Goal: Communication & Community: Share content

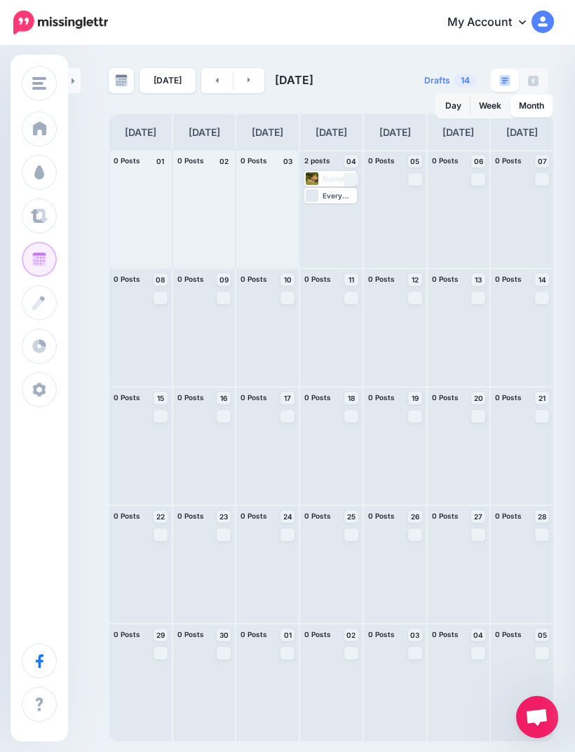
scroll to position [45, 0]
click at [397, 190] on div at bounding box center [395, 209] width 62 height 117
click at [408, 173] on link "Post" at bounding box center [415, 179] width 14 height 13
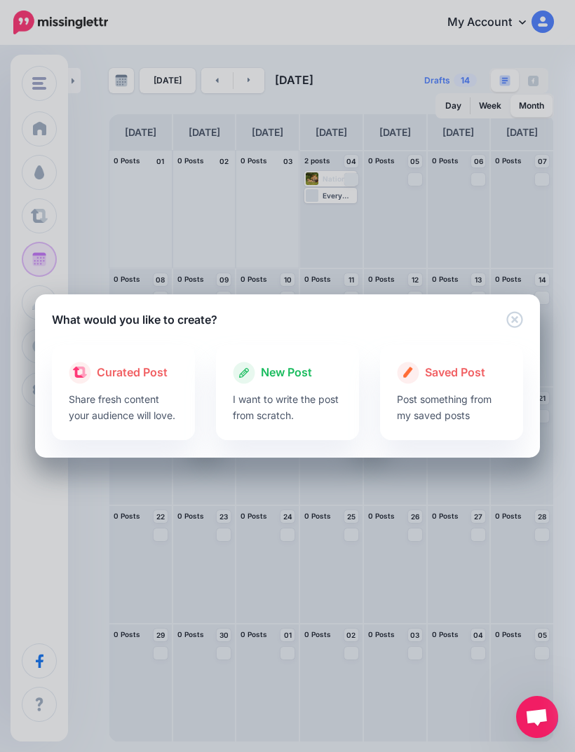
click at [292, 399] on p "I want to write the post from scratch." at bounding box center [287, 407] width 109 height 32
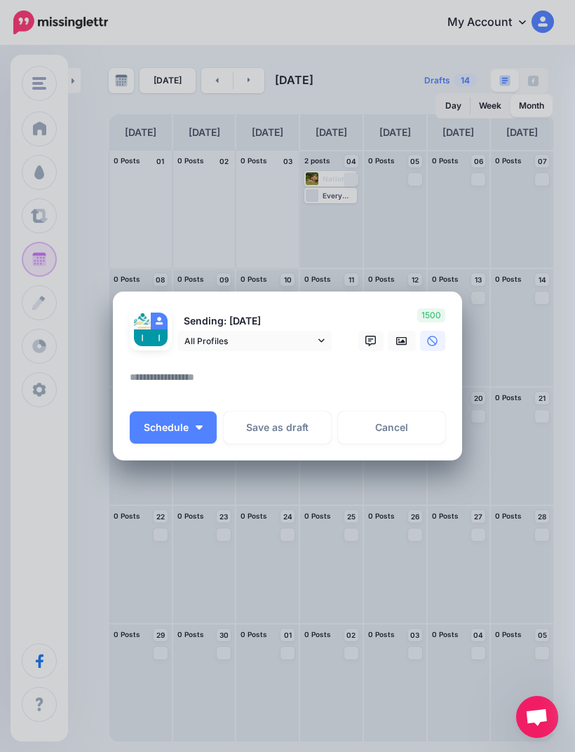
click at [292, 388] on textarea at bounding box center [291, 382] width 323 height 27
click at [182, 381] on textarea at bounding box center [291, 382] width 323 height 27
paste textarea "**********"
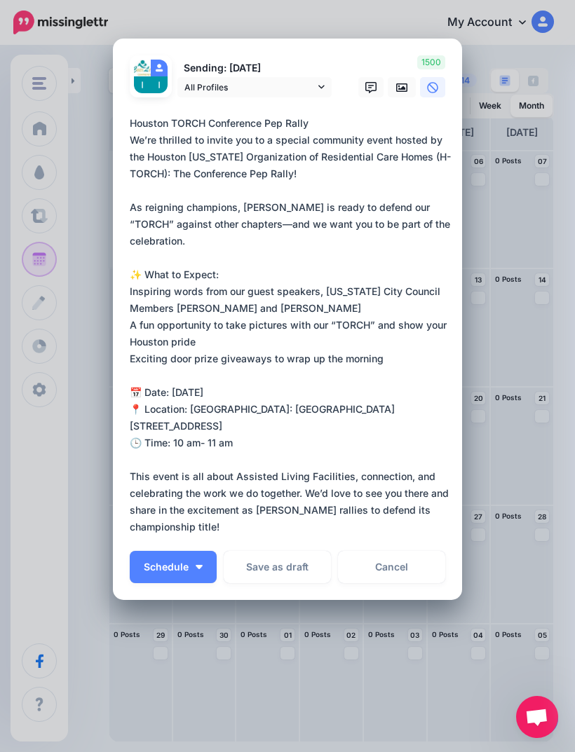
scroll to position [57, 0]
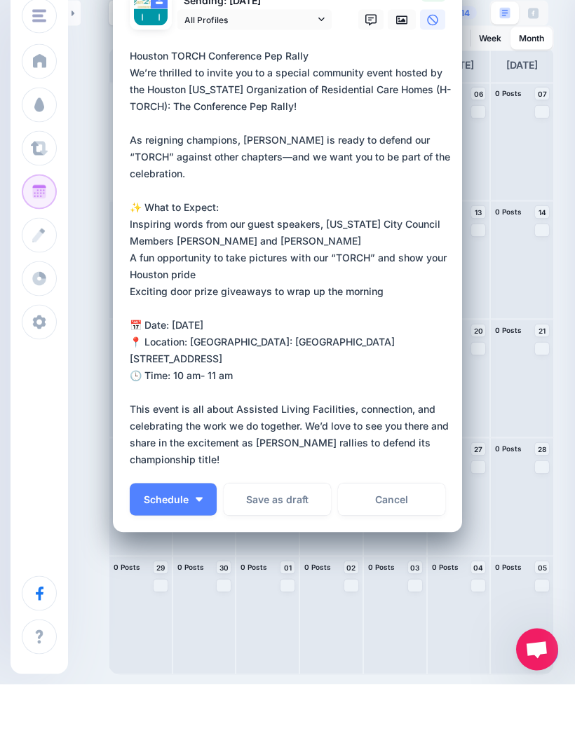
type textarea "**********"
click at [406, 82] on icon at bounding box center [401, 87] width 11 height 11
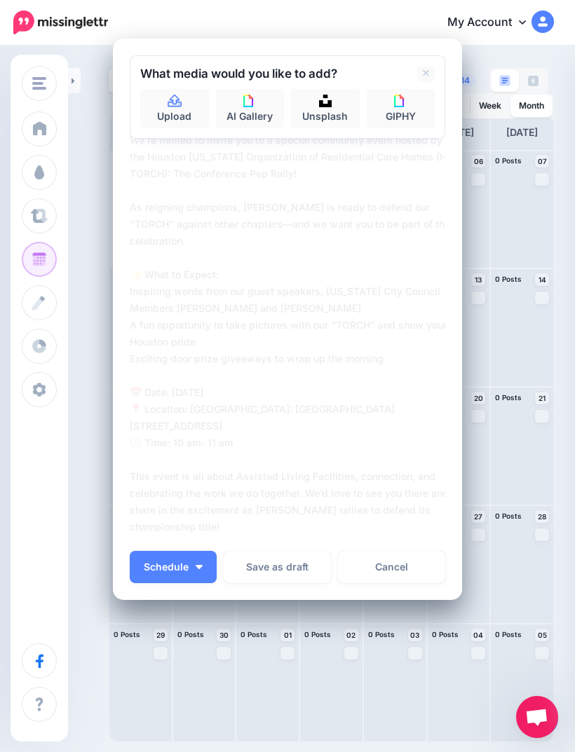
click at [184, 112] on link "Upload" at bounding box center [174, 108] width 69 height 39
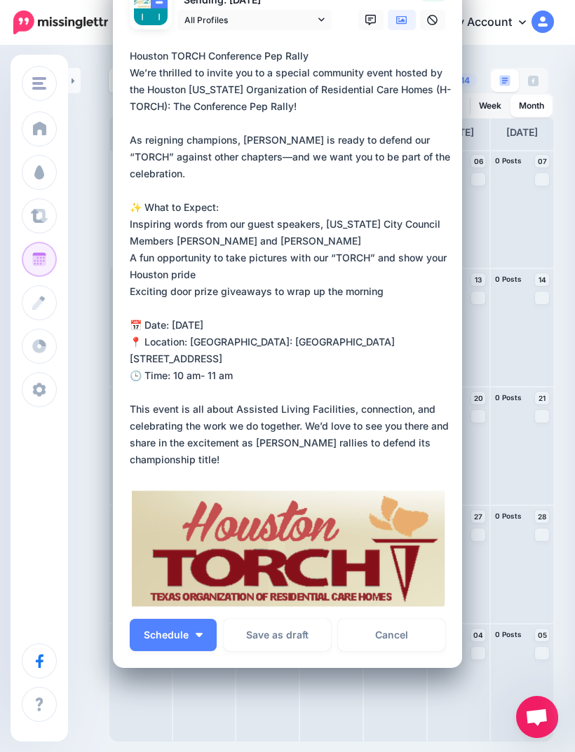
click at [154, 642] on button "Schedule" at bounding box center [173, 635] width 87 height 32
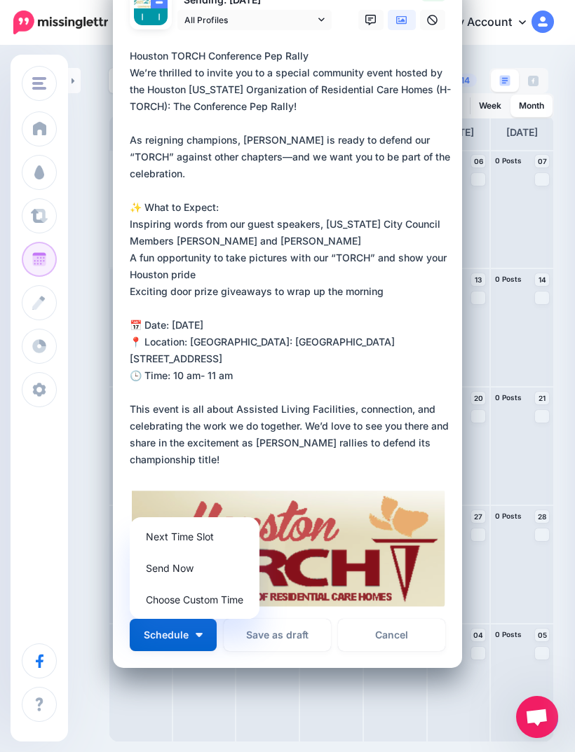
click at [158, 574] on link "Send Now" at bounding box center [194, 568] width 119 height 27
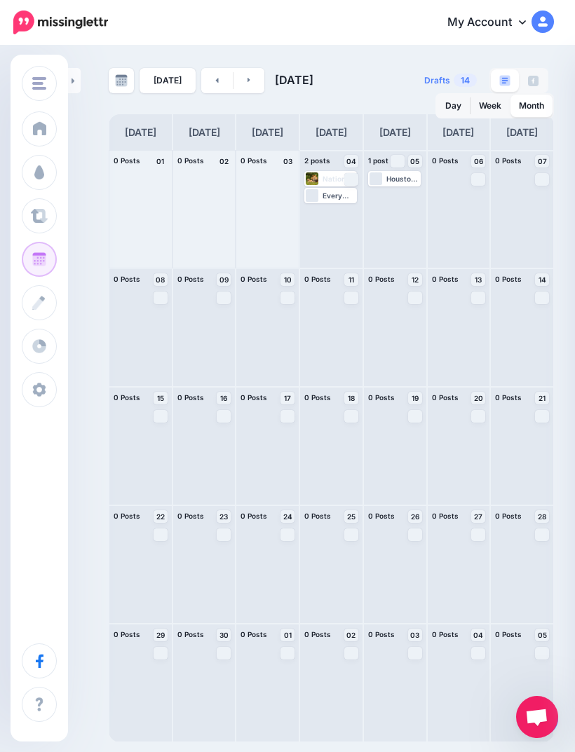
click at [403, 178] on div "Loading Houston TORCH Conference Pep Rally We’re thrilled to invite you to a sp…" at bounding box center [395, 209] width 62 height 117
click at [0, 0] on span "Post" at bounding box center [0, 0] width 0 height 0
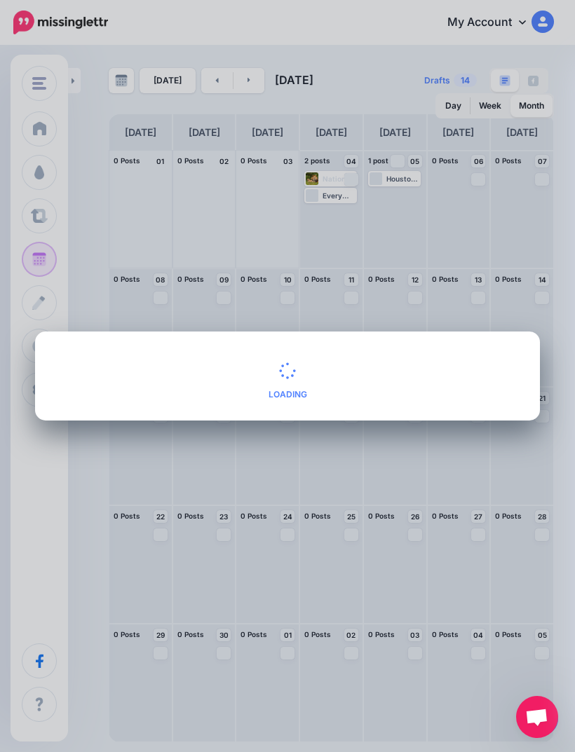
scroll to position [0, 0]
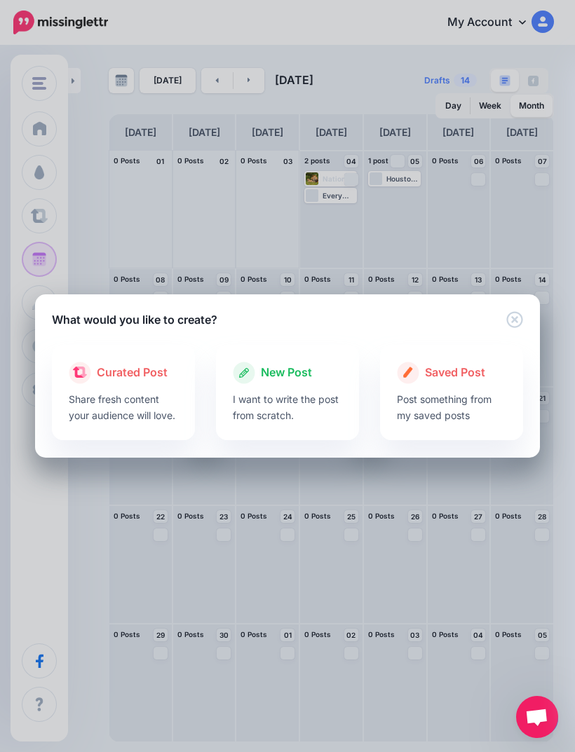
click at [334, 407] on p "I want to write the post from scratch." at bounding box center [287, 407] width 109 height 32
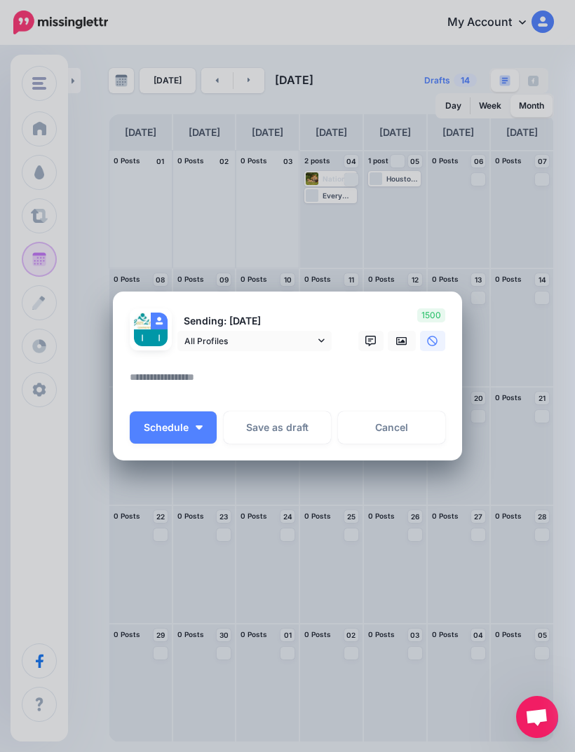
click at [350, 391] on textarea at bounding box center [291, 382] width 323 height 27
click at [139, 374] on textarea at bounding box center [291, 382] width 323 height 27
paste textarea "**********"
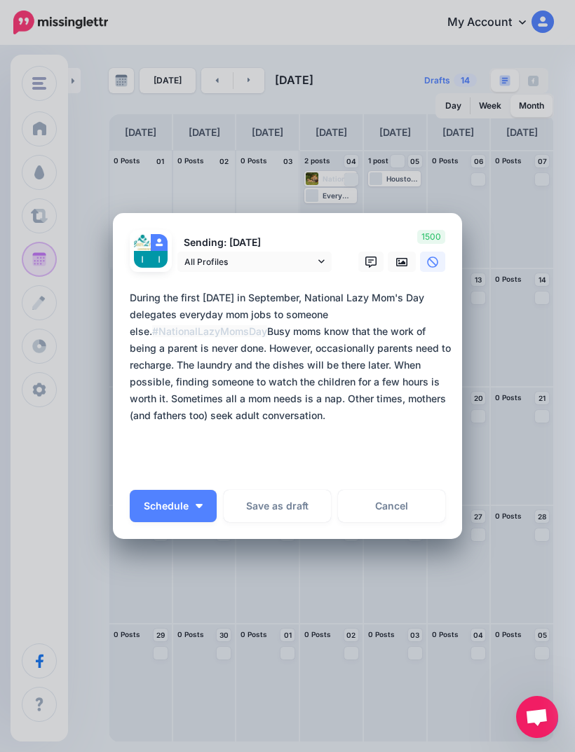
click at [122, 394] on div "Loading Sending: [DATE] All Profiles" at bounding box center [287, 376] width 349 height 327
click at [133, 380] on textarea "**********" at bounding box center [291, 382] width 323 height 185
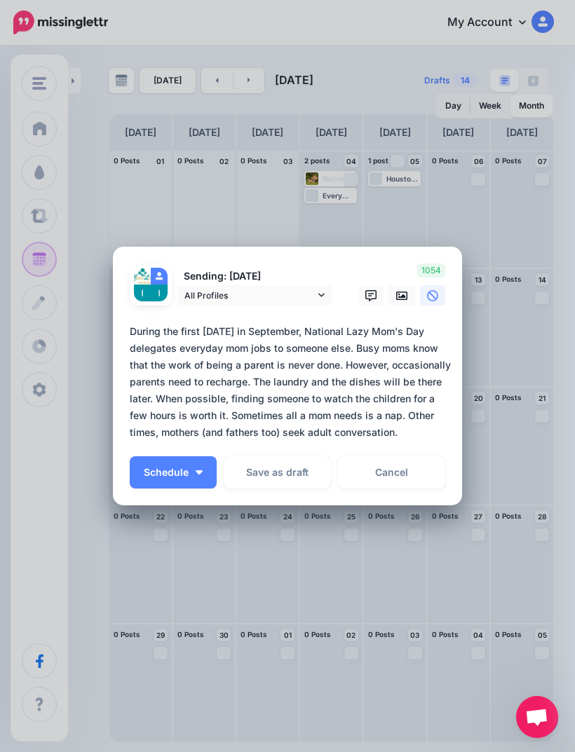
click at [435, 424] on textarea "**********" at bounding box center [291, 382] width 323 height 118
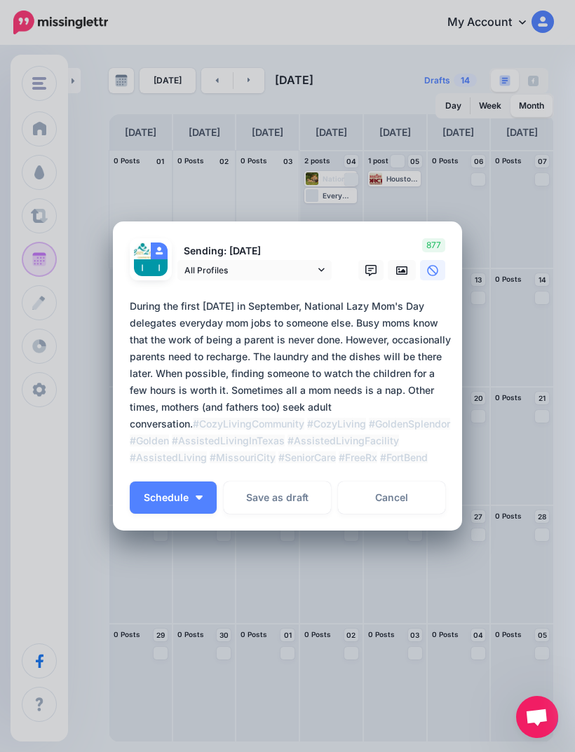
type textarea "**********"
click at [394, 280] on link at bounding box center [402, 270] width 28 height 20
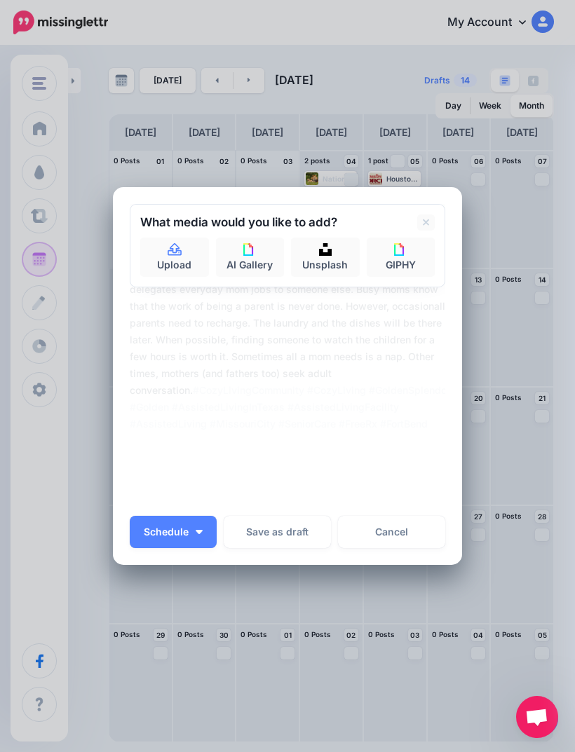
click at [343, 265] on link "Unsplash" at bounding box center [325, 257] width 69 height 39
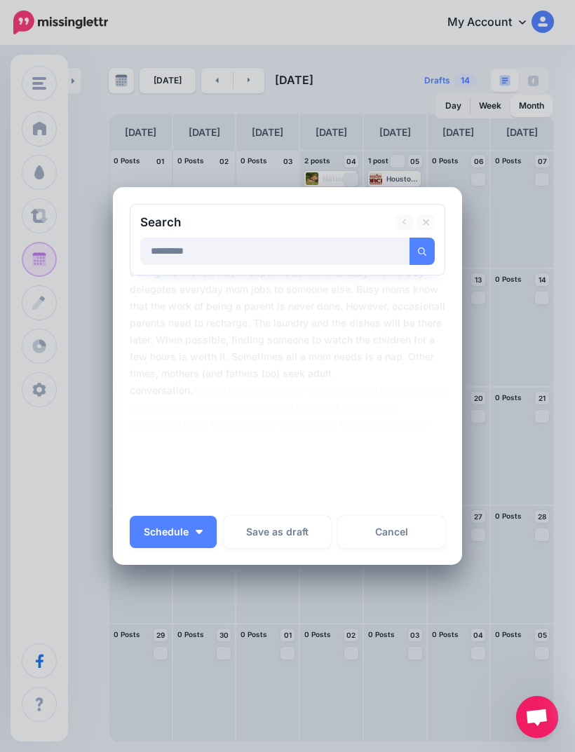
click at [421, 259] on button "submit" at bounding box center [422, 251] width 25 height 27
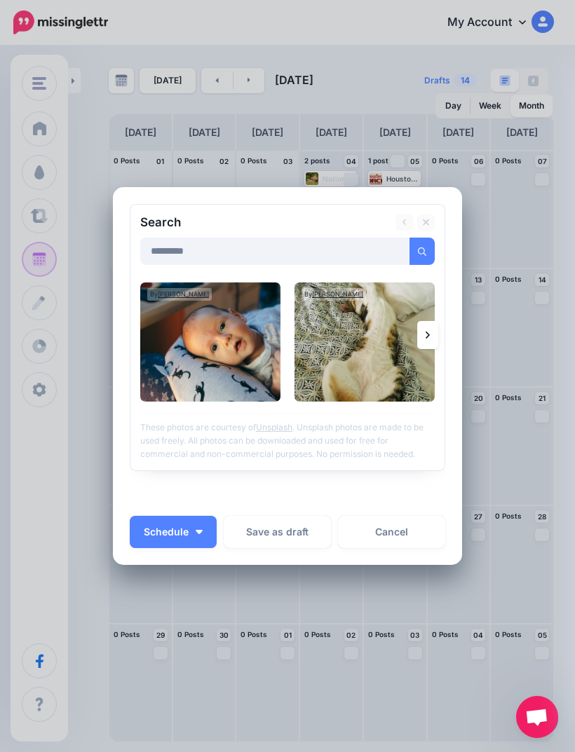
click at [416, 332] on img at bounding box center [365, 342] width 140 height 119
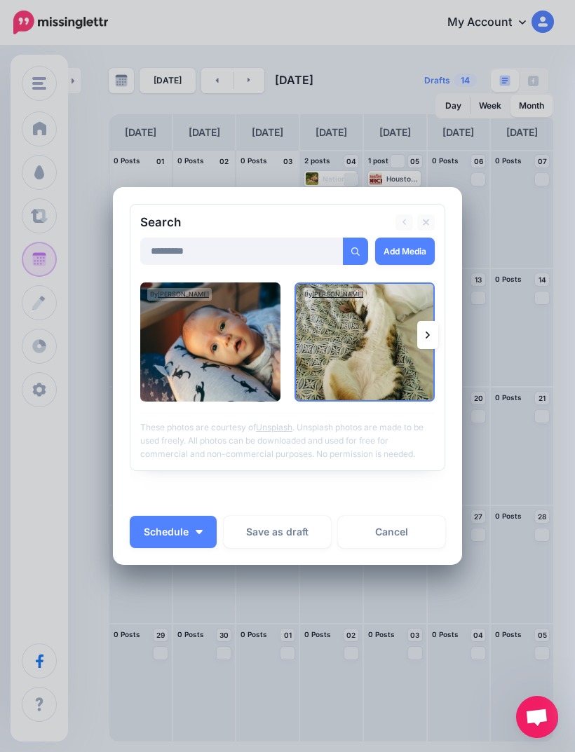
click at [425, 338] on link at bounding box center [427, 335] width 21 height 28
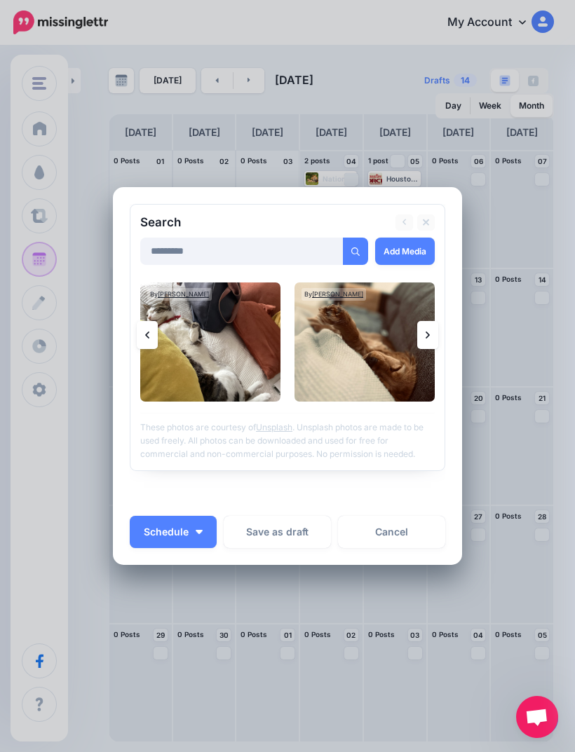
click at [426, 334] on icon at bounding box center [428, 335] width 4 height 11
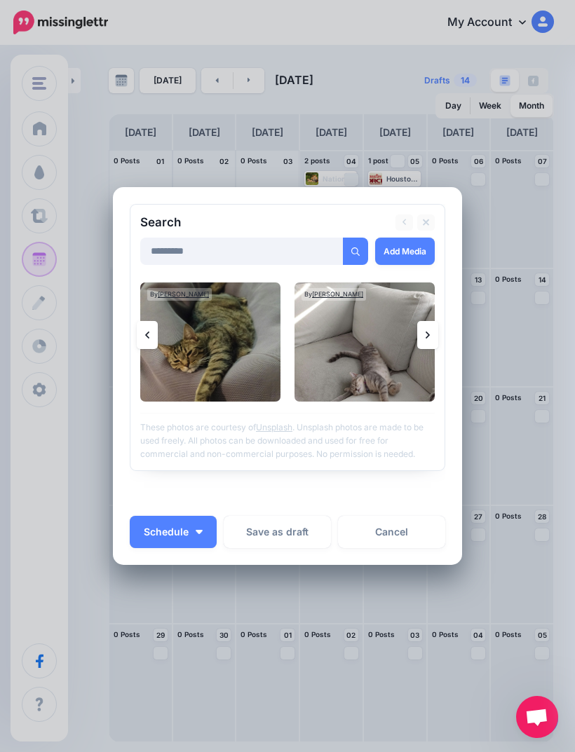
click at [426, 330] on icon at bounding box center [428, 335] width 4 height 11
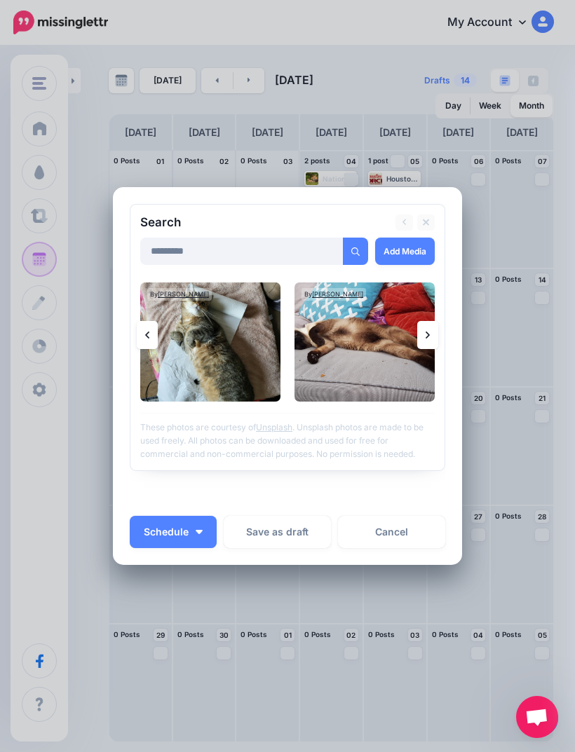
click at [428, 339] on icon at bounding box center [428, 335] width 4 height 11
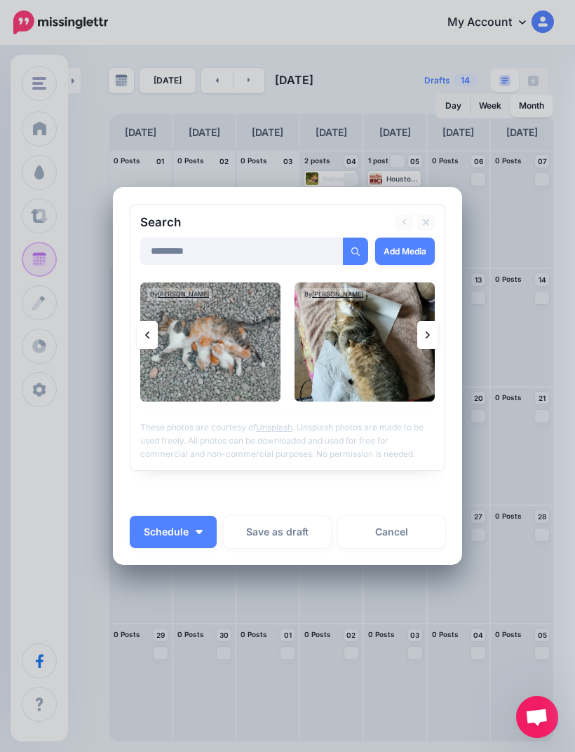
click at [428, 332] on icon at bounding box center [428, 335] width 4 height 11
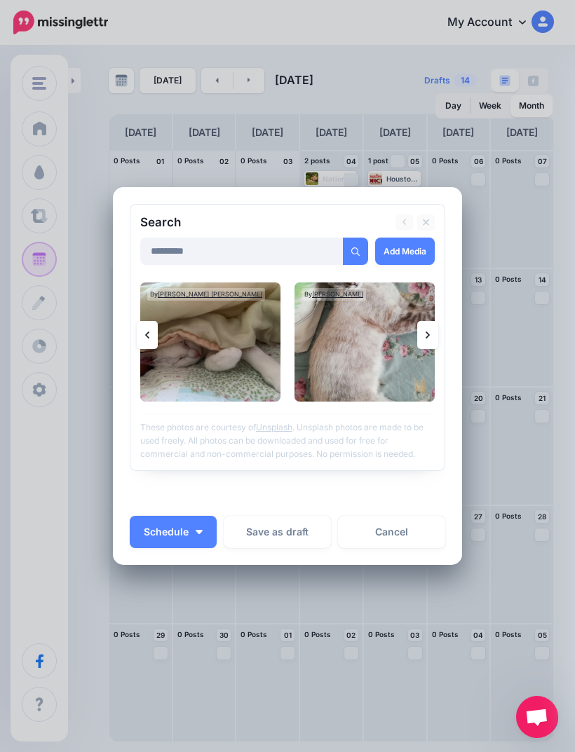
click at [431, 334] on link at bounding box center [427, 335] width 21 height 28
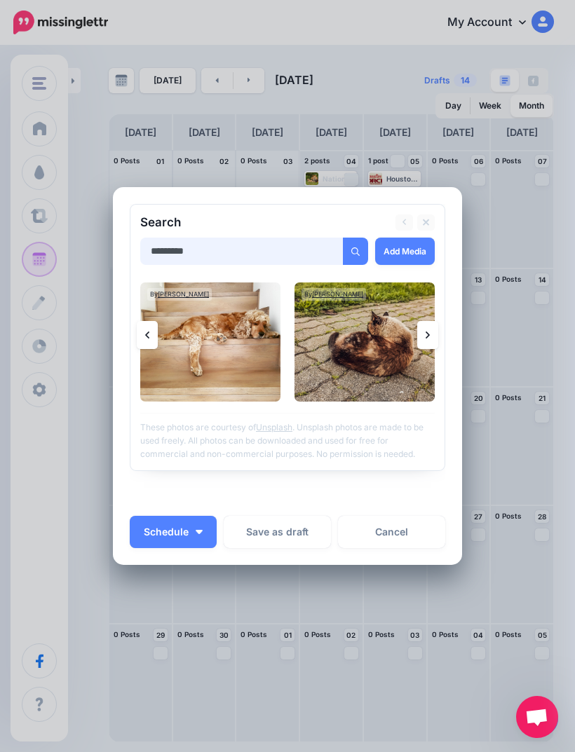
click at [319, 263] on input "********" at bounding box center [241, 251] width 203 height 27
type input "*"
click at [414, 257] on link "Add Media" at bounding box center [405, 251] width 60 height 27
click at [414, 263] on link "Add Media" at bounding box center [405, 251] width 60 height 27
click at [351, 255] on icon "submit" at bounding box center [355, 252] width 8 height 8
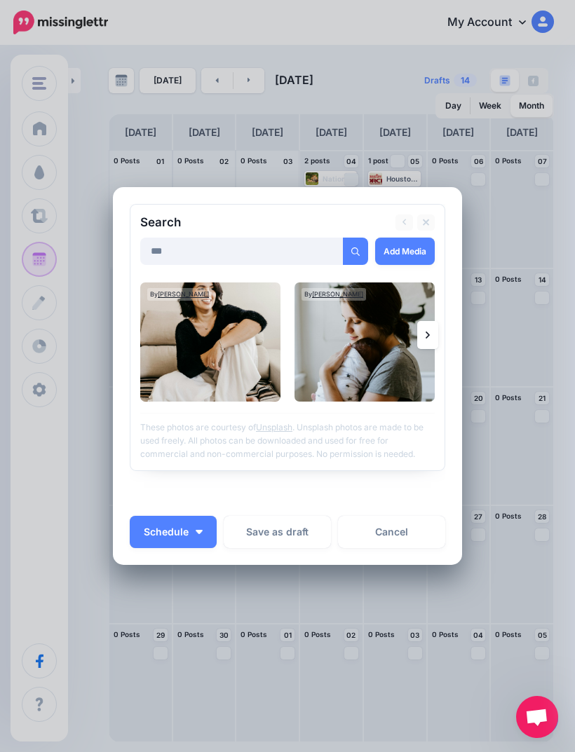
click at [431, 336] on link at bounding box center [427, 335] width 21 height 28
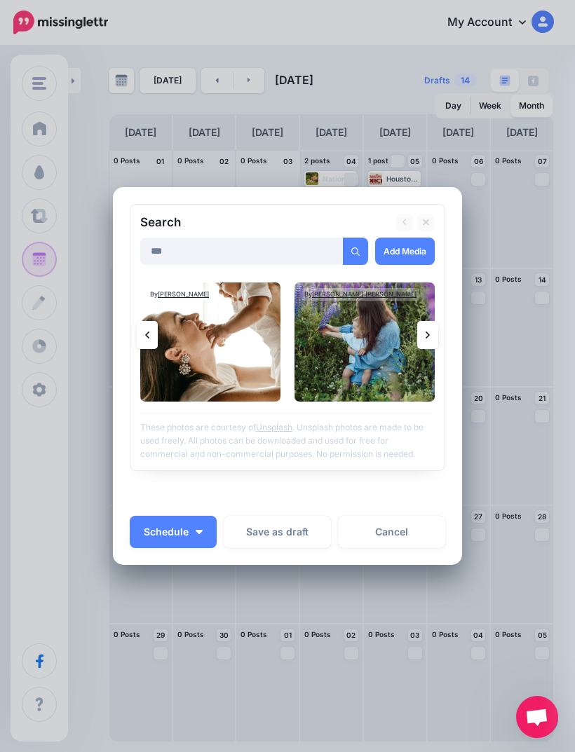
click at [426, 334] on icon at bounding box center [428, 335] width 4 height 11
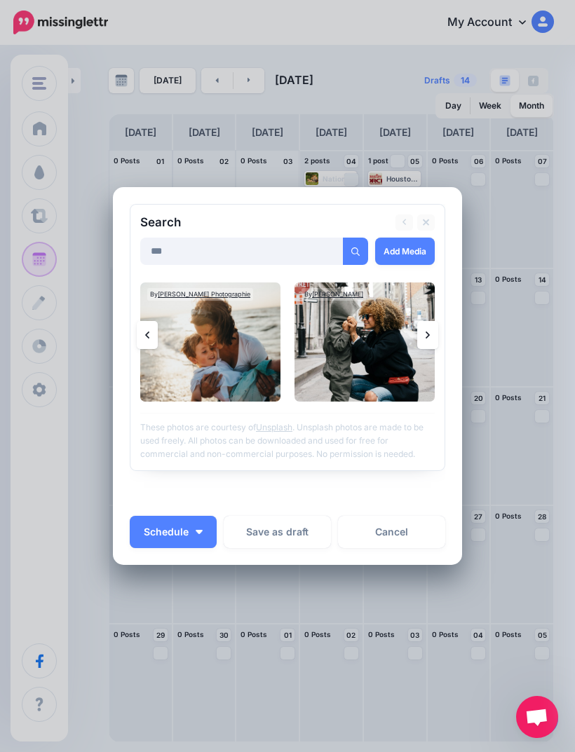
click at [433, 331] on link at bounding box center [427, 335] width 21 height 28
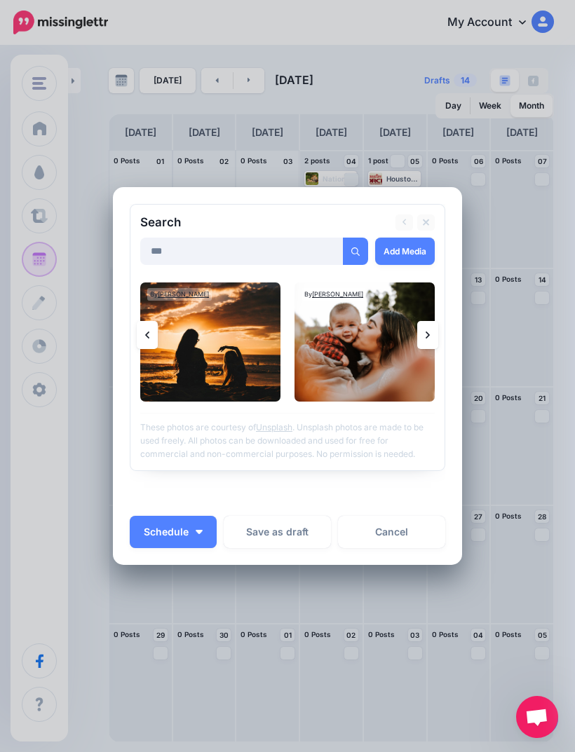
click at [422, 334] on link at bounding box center [427, 335] width 21 height 28
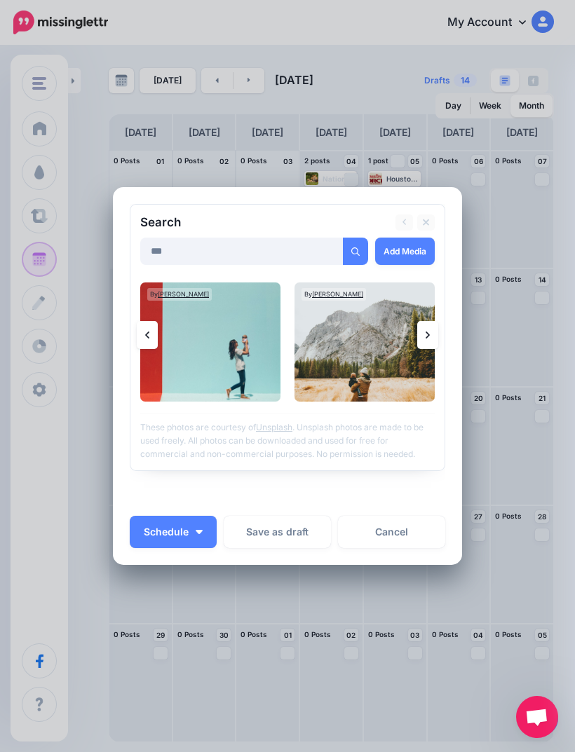
click at [430, 335] on link at bounding box center [427, 335] width 21 height 28
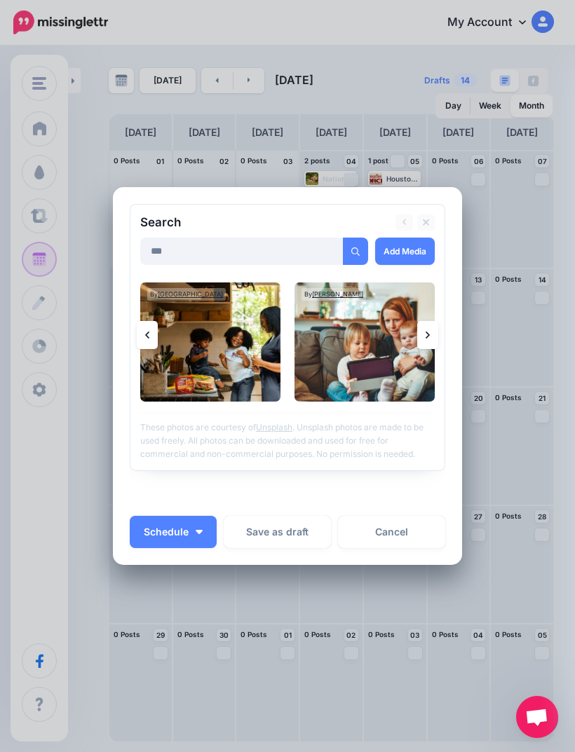
click at [200, 274] on div at bounding box center [287, 274] width 295 height 18
click at [200, 253] on input "***" at bounding box center [241, 251] width 203 height 27
type input "*"
type input "********"
click at [354, 251] on button "submit" at bounding box center [355, 251] width 25 height 27
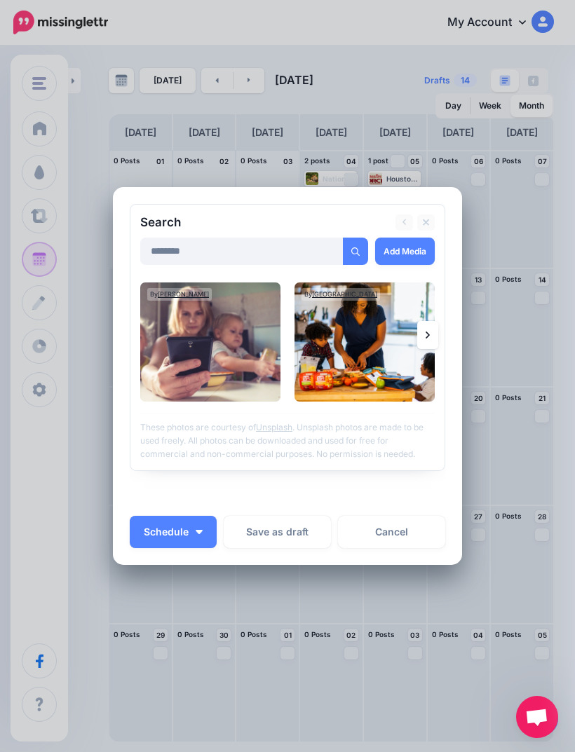
click at [431, 337] on link at bounding box center [427, 335] width 21 height 28
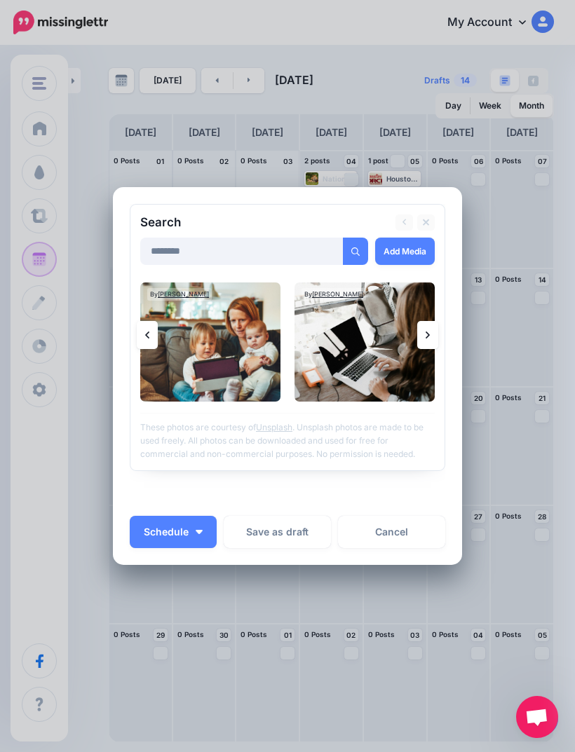
click at [428, 333] on icon at bounding box center [428, 335] width 4 height 11
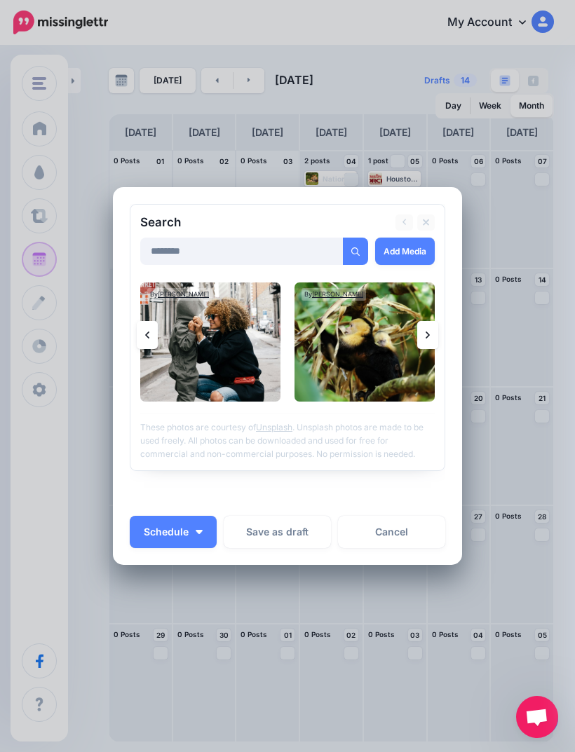
click at [428, 330] on icon at bounding box center [428, 335] width 4 height 11
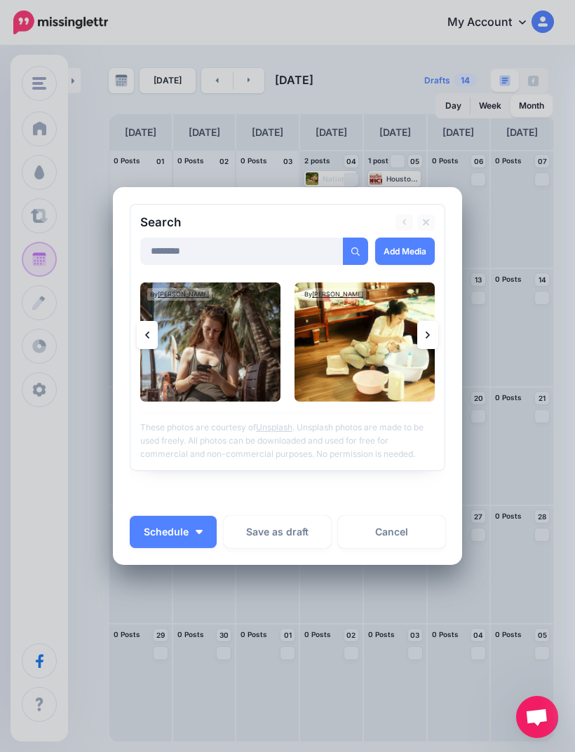
click at [433, 333] on link at bounding box center [427, 335] width 21 height 28
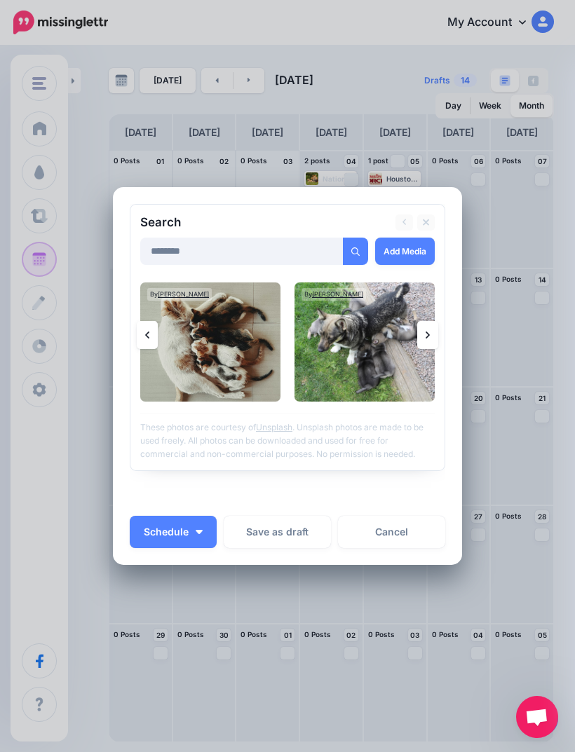
click at [431, 339] on link at bounding box center [427, 335] width 21 height 28
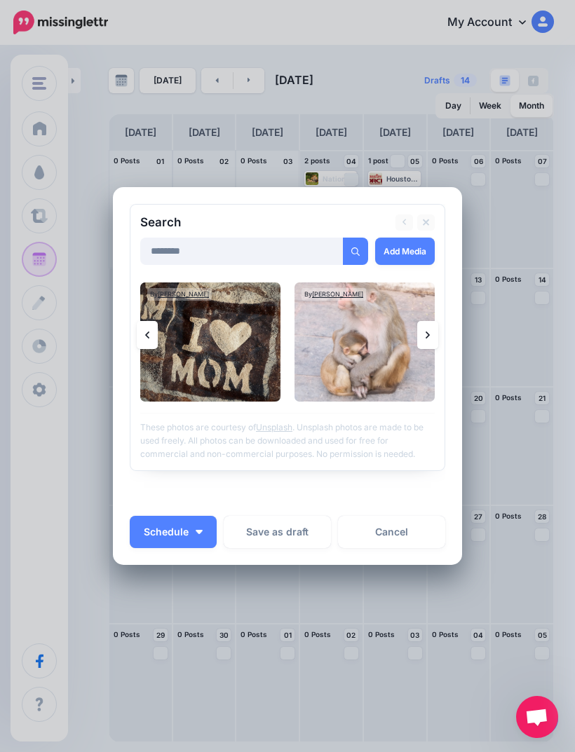
click at [428, 336] on icon at bounding box center [428, 335] width 4 height 7
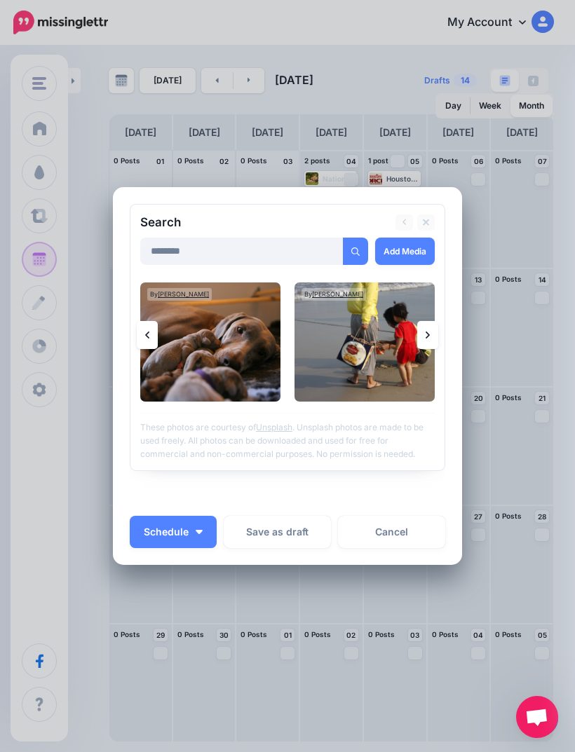
click at [158, 338] on img at bounding box center [210, 342] width 140 height 119
click at [146, 338] on icon at bounding box center [147, 335] width 4 height 11
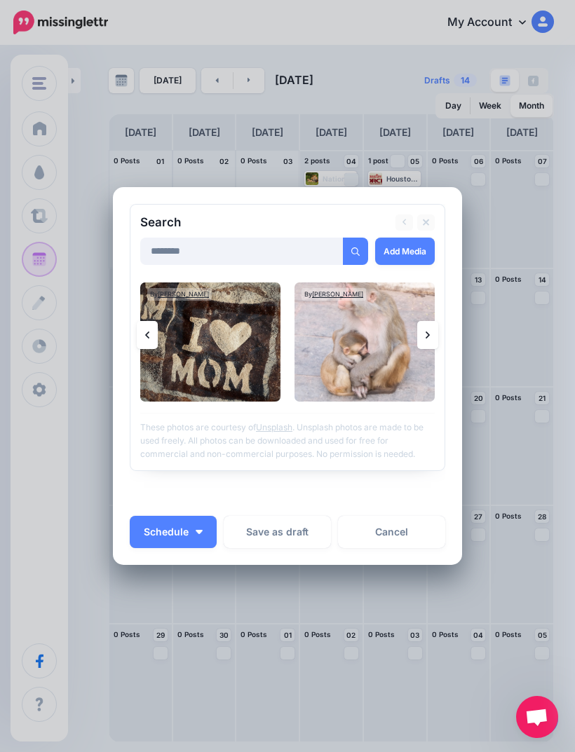
click at [230, 378] on img at bounding box center [210, 342] width 140 height 119
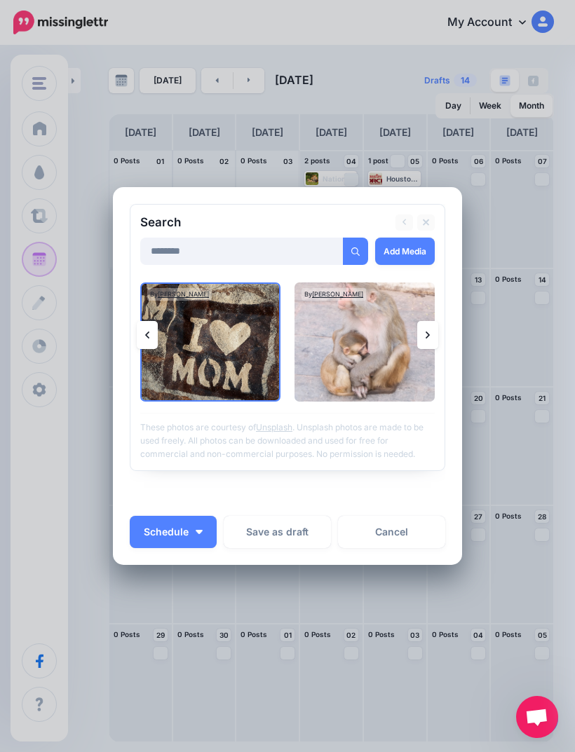
click at [416, 251] on link "Add Media" at bounding box center [405, 251] width 60 height 27
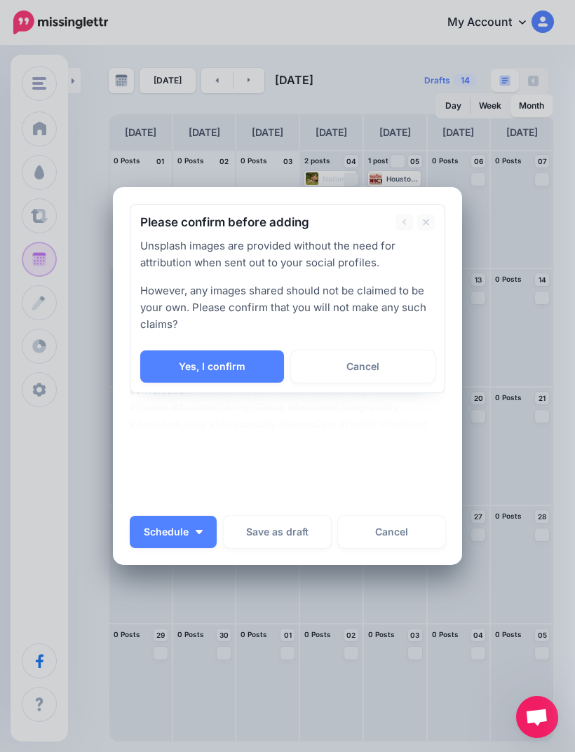
click at [251, 373] on link "Yes, I confirm" at bounding box center [212, 367] width 144 height 32
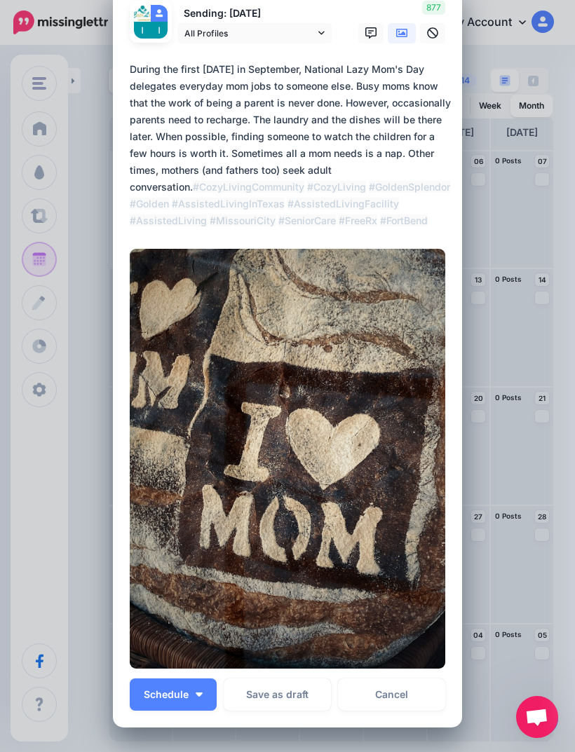
scroll to position [36, 0]
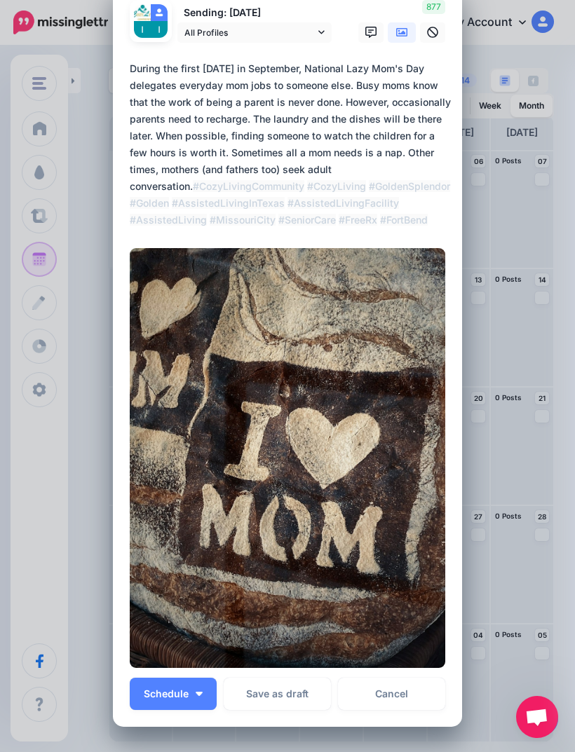
click at [154, 698] on span "Schedule" at bounding box center [166, 694] width 45 height 10
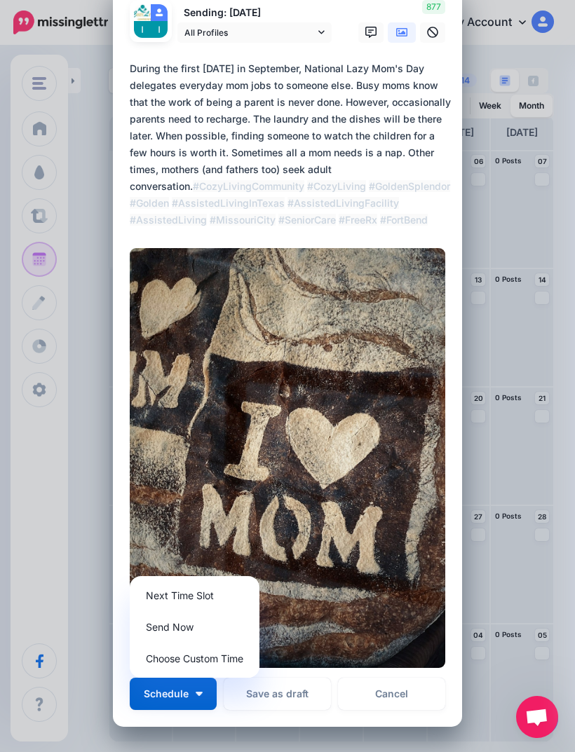
click at [152, 628] on link "Send Now" at bounding box center [194, 627] width 119 height 27
